Goal: Task Accomplishment & Management: Complete application form

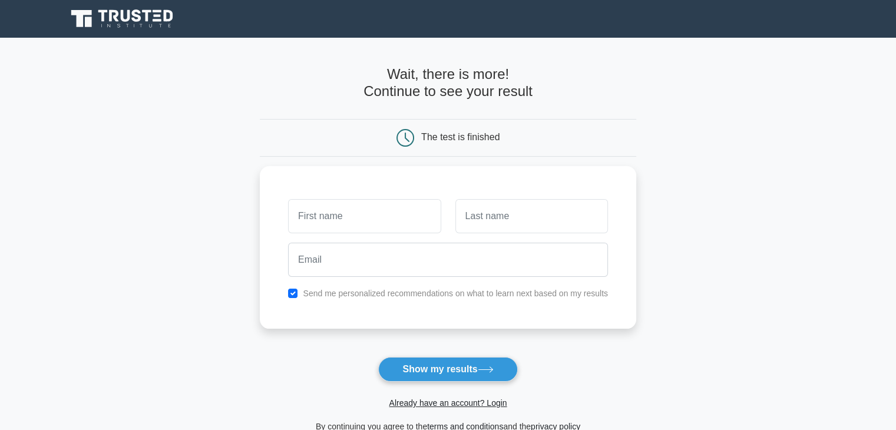
click at [319, 119] on div "The test is finished" at bounding box center [448, 138] width 376 height 38
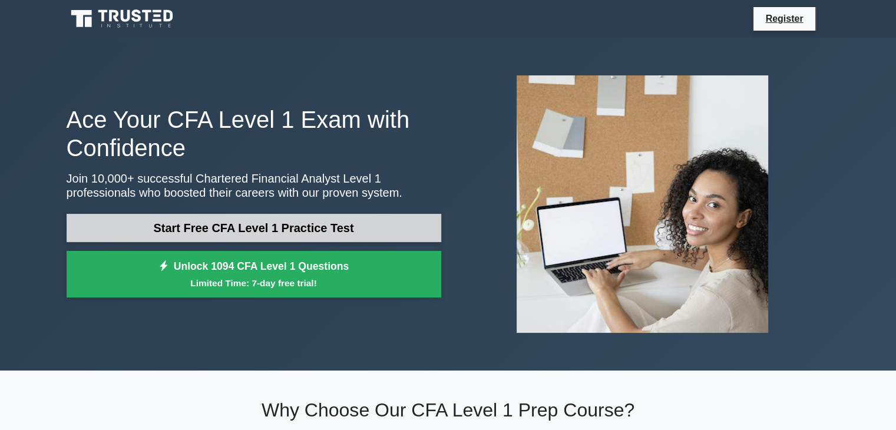
click at [237, 229] on link "Start Free CFA Level 1 Practice Test" at bounding box center [254, 228] width 374 height 28
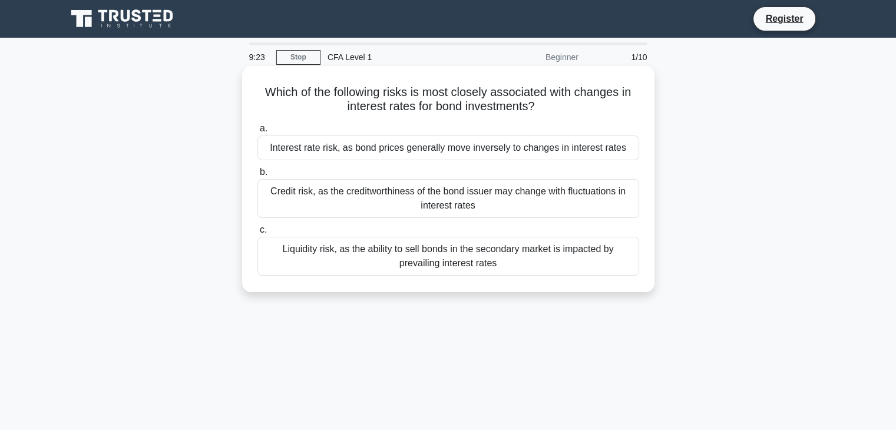
click at [569, 257] on div "Liquidity risk, as the ability to sell bonds in the secondary market is impacte…" at bounding box center [448, 256] width 382 height 39
click at [257, 234] on input "c. Liquidity risk, as the ability to sell bonds in the secondary market is impa…" at bounding box center [257, 230] width 0 height 8
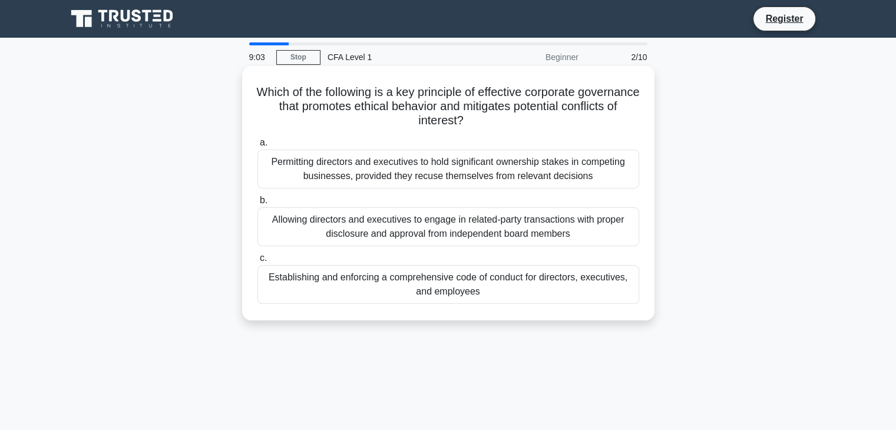
click at [381, 282] on div "Establishing and enforcing a comprehensive code of conduct for directors, execu…" at bounding box center [448, 284] width 382 height 39
click at [257, 262] on input "c. Establishing and enforcing a comprehensive code of conduct for directors, ex…" at bounding box center [257, 258] width 0 height 8
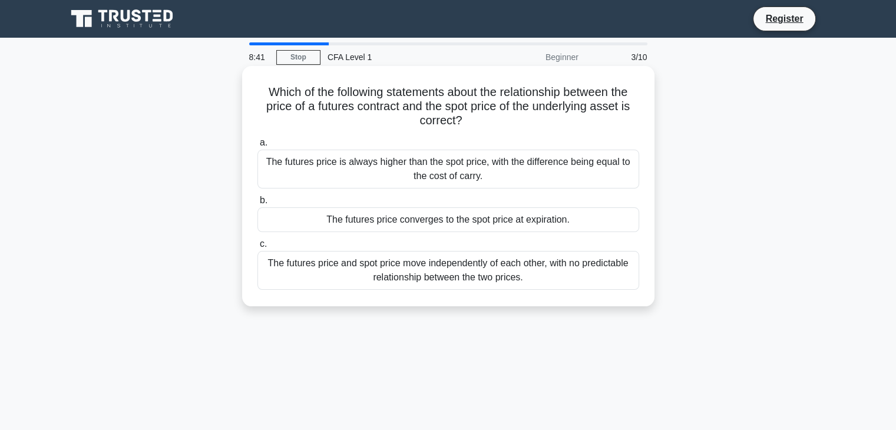
click at [509, 217] on div "The futures price converges to the spot price at expiration." at bounding box center [448, 219] width 382 height 25
click at [257, 204] on input "b. The futures price converges to the spot price at expiration." at bounding box center [257, 201] width 0 height 8
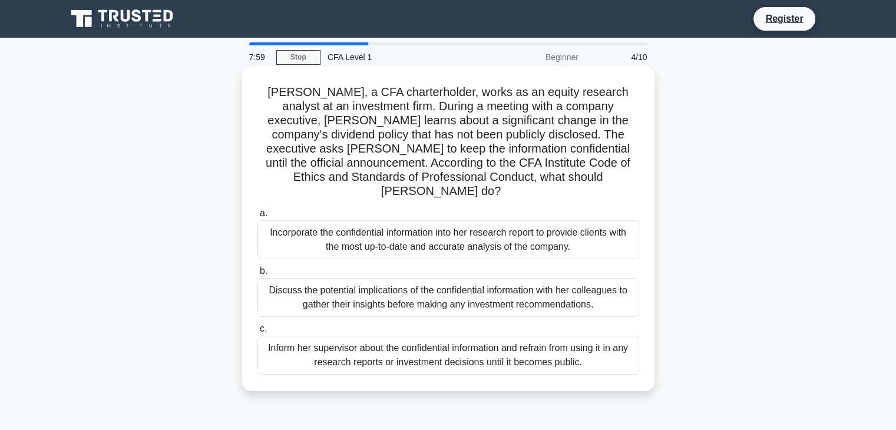
click at [334, 339] on div "Inform her supervisor about the confidential information and refrain from using…" at bounding box center [448, 355] width 382 height 39
click at [257, 333] on input "c. Inform her supervisor about the confidential information and refrain from us…" at bounding box center [257, 329] width 0 height 8
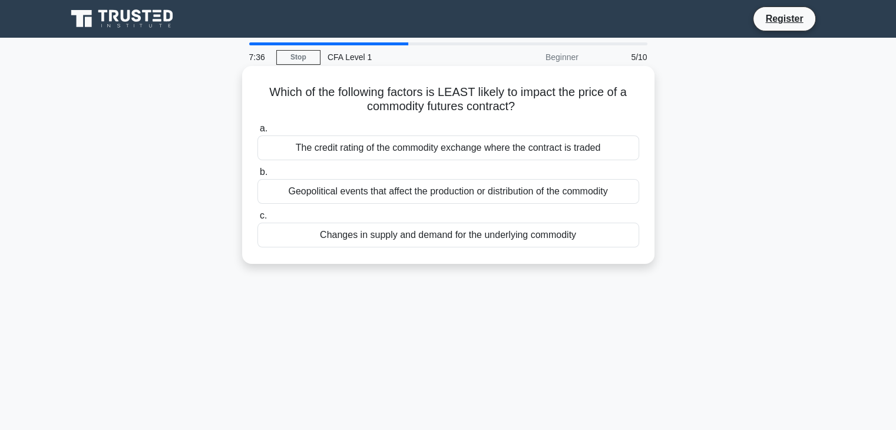
click at [392, 155] on div "The credit rating of the commodity exchange where the contract is traded" at bounding box center [448, 147] width 382 height 25
click at [257, 132] on input "a. The credit rating of the commodity exchange where the contract is traded" at bounding box center [257, 129] width 0 height 8
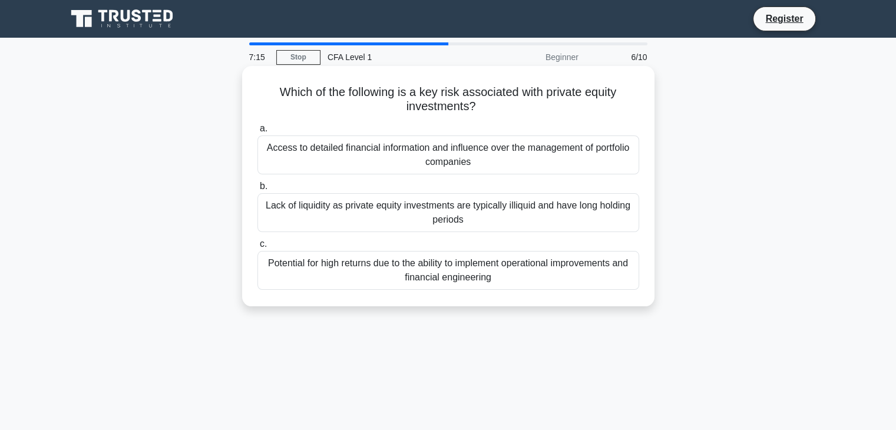
click at [340, 204] on div "Lack of liquidity as private equity investments are typically illiquid and have…" at bounding box center [448, 212] width 382 height 39
click at [257, 190] on input "b. Lack of liquidity as private equity investments are typically illiquid and h…" at bounding box center [257, 187] width 0 height 8
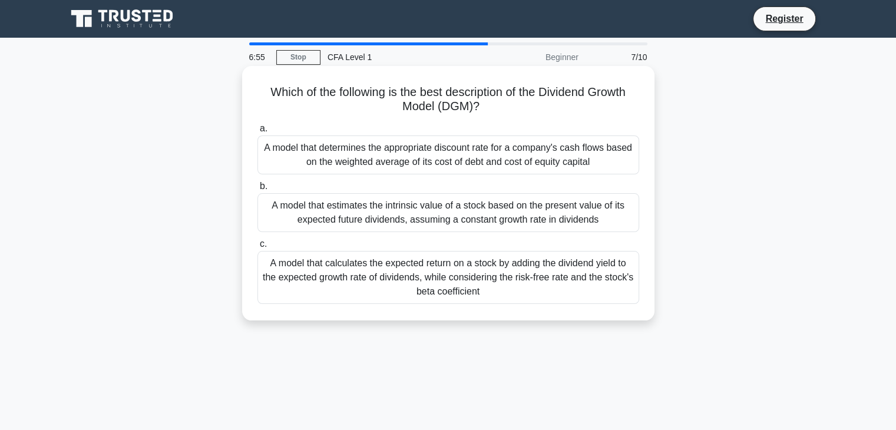
click at [391, 279] on div "A model that calculates the expected return on a stock by adding the dividend y…" at bounding box center [448, 277] width 382 height 53
click at [257, 248] on input "c. A model that calculates the expected return on a stock by adding the dividen…" at bounding box center [257, 244] width 0 height 8
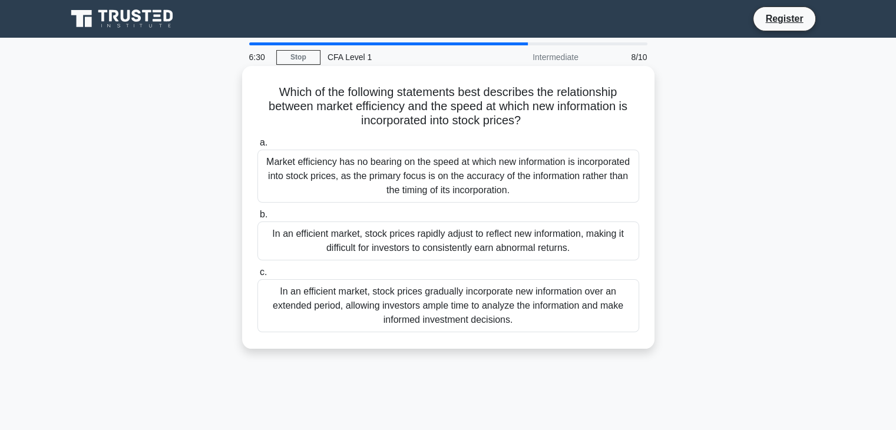
click at [363, 246] on div "In an efficient market, stock prices rapidly adjust to reflect new information,…" at bounding box center [448, 240] width 382 height 39
click at [257, 218] on input "b. In an efficient market, stock prices rapidly adjust to reflect new informati…" at bounding box center [257, 215] width 0 height 8
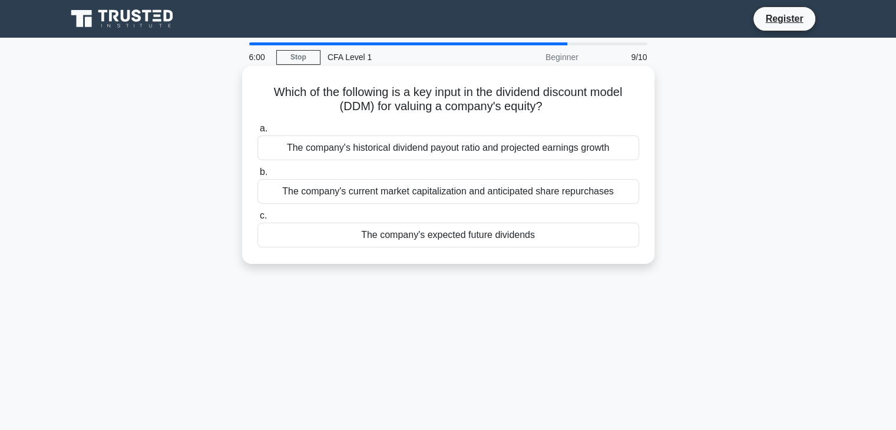
click at [370, 144] on div "The company's historical dividend payout ratio and projected earnings growth" at bounding box center [448, 147] width 382 height 25
click at [257, 132] on input "a. The company's historical dividend payout ratio and projected earnings growth" at bounding box center [257, 129] width 0 height 8
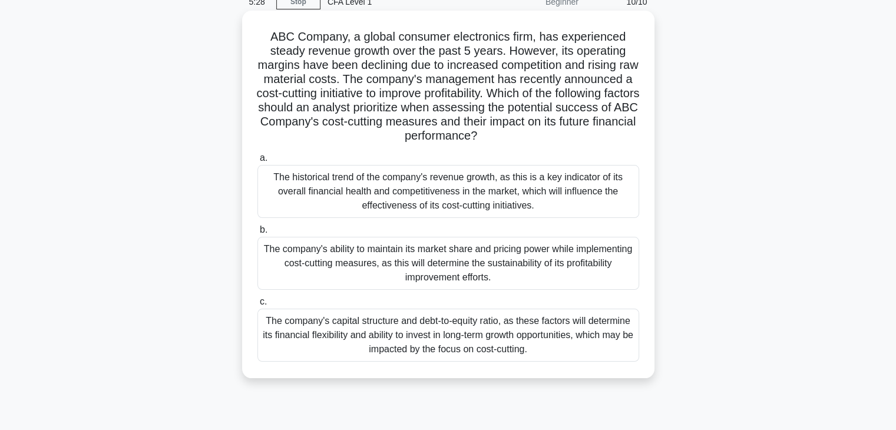
scroll to position [57, 0]
click at [476, 336] on div "The company's capital structure and debt-to-equity ratio, as these factors will…" at bounding box center [448, 333] width 382 height 53
click at [257, 304] on input "c. The company's capital structure and debt-to-equity ratio, as these factors w…" at bounding box center [257, 301] width 0 height 8
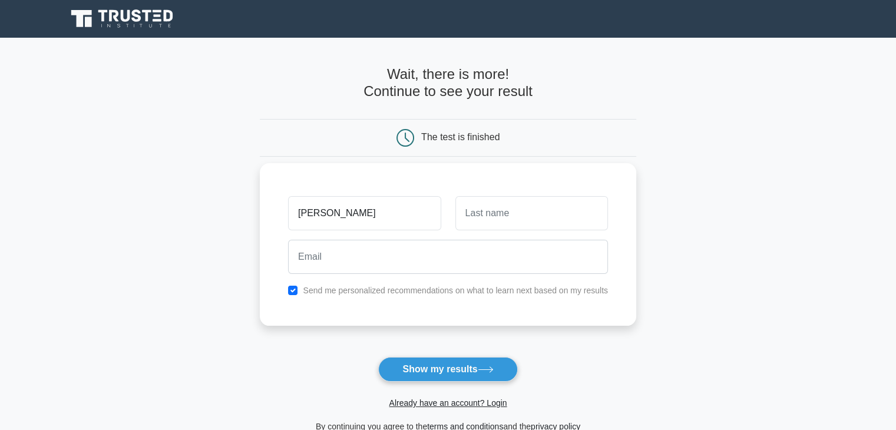
type input "[PERSON_NAME]"
click at [479, 227] on input "text" at bounding box center [531, 213] width 152 height 34
type input "[PERSON_NAME]"
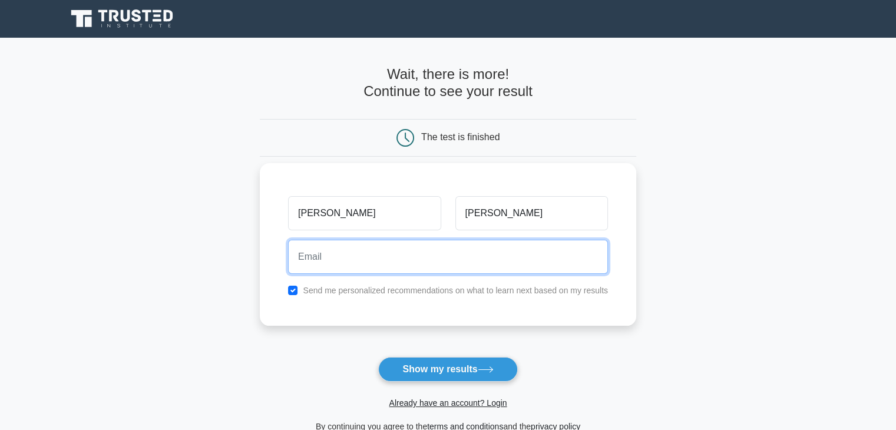
click at [467, 244] on input "email" at bounding box center [448, 257] width 320 height 34
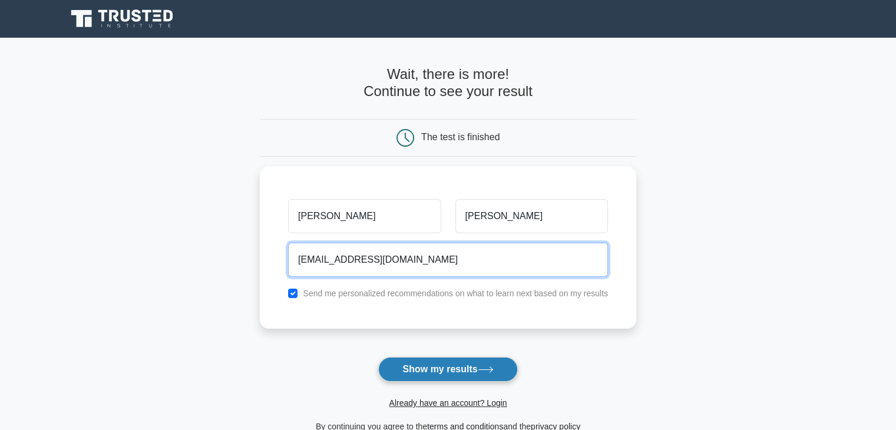
type input "[EMAIL_ADDRESS][DOMAIN_NAME]"
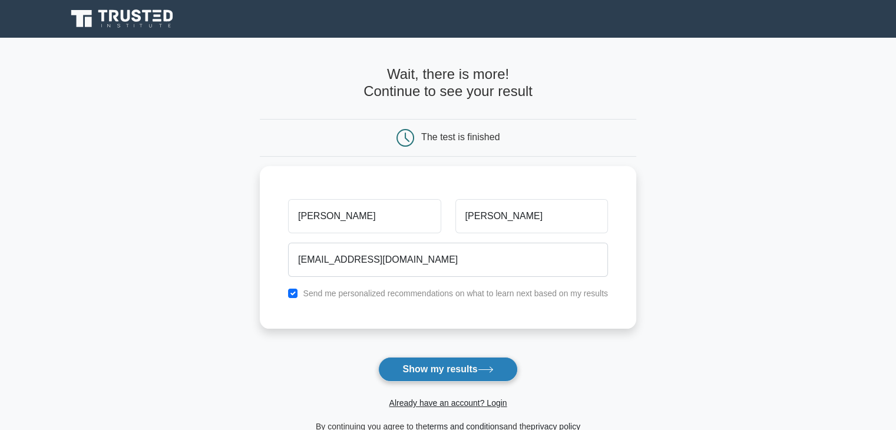
click at [464, 357] on button "Show my results" at bounding box center [447, 369] width 139 height 25
